Goal: Navigation & Orientation: Find specific page/section

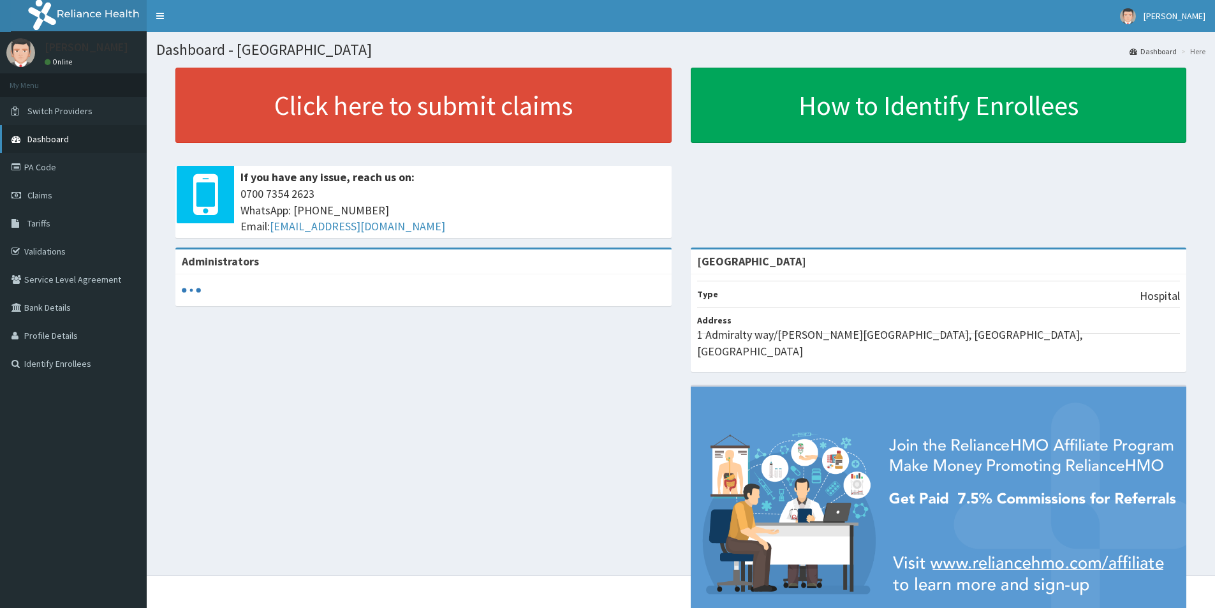
click at [63, 136] on span "Dashboard" at bounding box center [47, 138] width 41 height 11
click at [54, 247] on link "Validations" at bounding box center [73, 251] width 147 height 28
